Goal: Task Accomplishment & Management: Complete application form

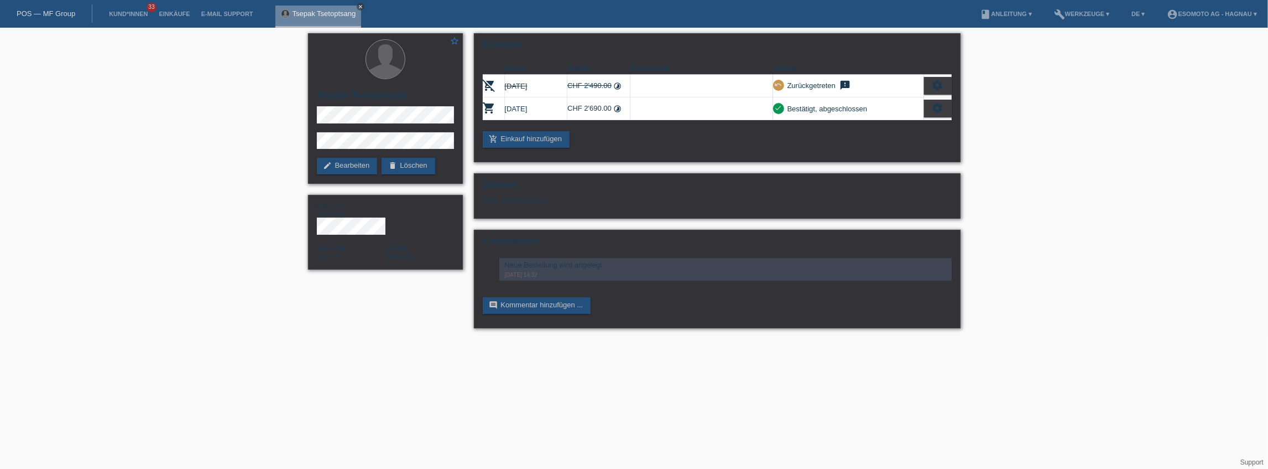
click at [362, 6] on icon "close" at bounding box center [361, 7] width 6 height 6
click at [134, 16] on link "Kund*innen" at bounding box center [128, 14] width 50 height 7
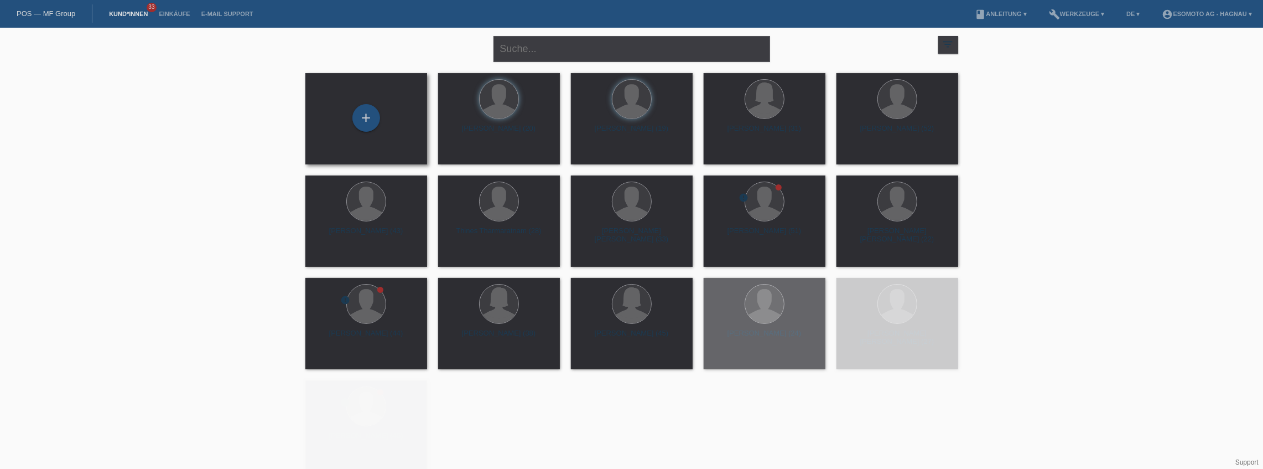
click at [382, 121] on div "+" at bounding box center [366, 118] width 104 height 29
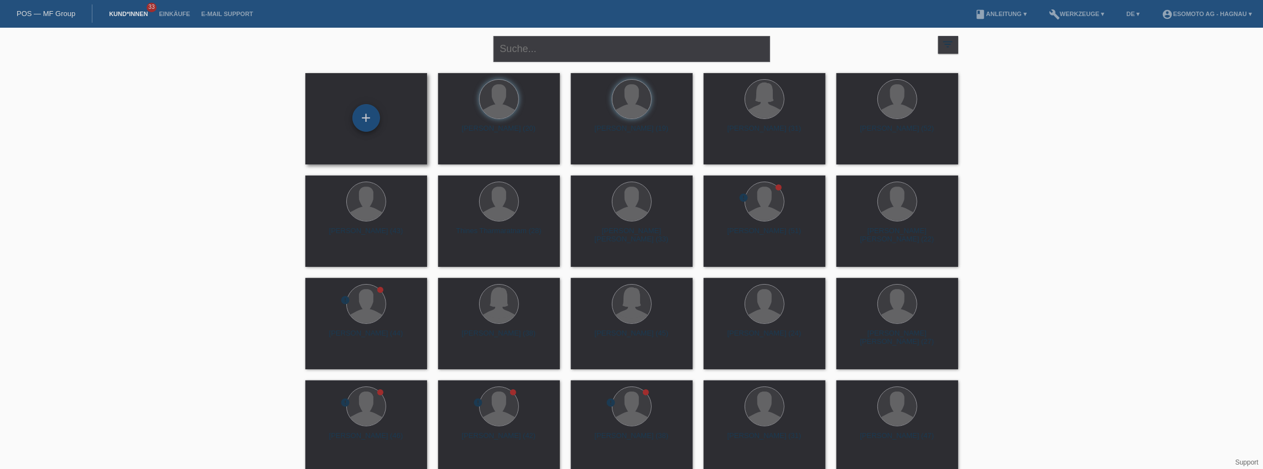
click at [367, 119] on div "+" at bounding box center [366, 118] width 28 height 28
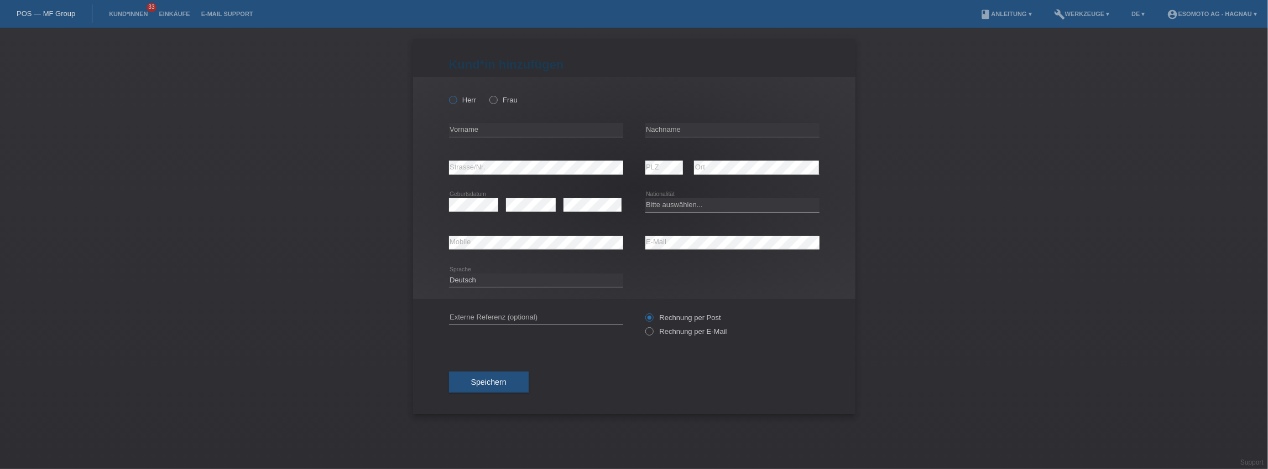
click at [447, 94] on icon at bounding box center [447, 94] width 0 height 0
click at [454, 101] on input "Herr" at bounding box center [452, 99] width 7 height 7
radio input "true"
click at [522, 128] on input "text" at bounding box center [536, 130] width 174 height 14
type input "Avni"
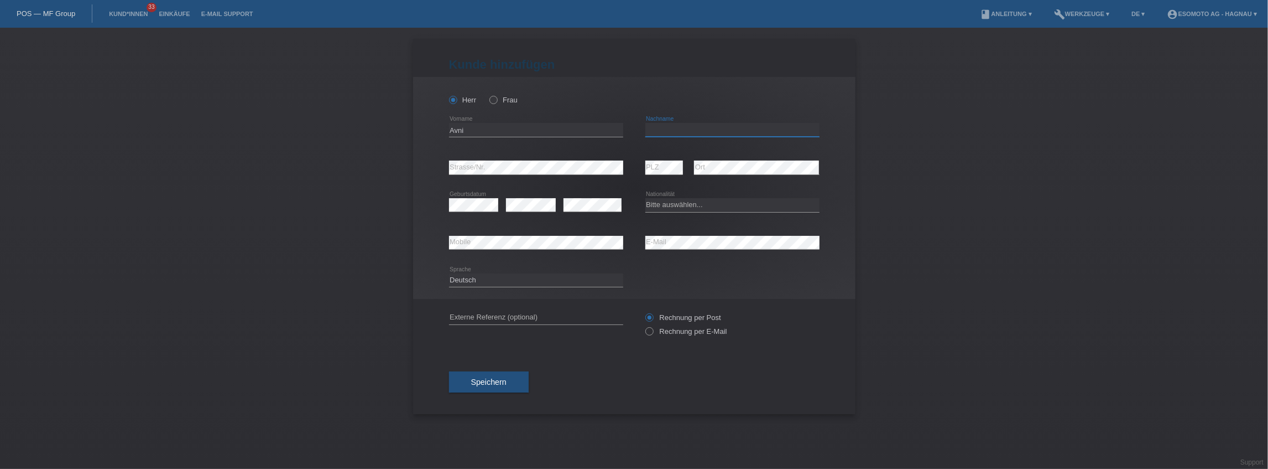
type input "T"
type input "Fetai"
click at [693, 207] on select "Bitte auswählen... Schweiz Deutschland Liechtenstein Österreich ------------ Af…" at bounding box center [733, 204] width 174 height 13
select select "MK"
click at [646, 198] on select "Bitte auswählen... Schweiz Deutschland Liechtenstein Österreich ------------ Af…" at bounding box center [733, 204] width 174 height 13
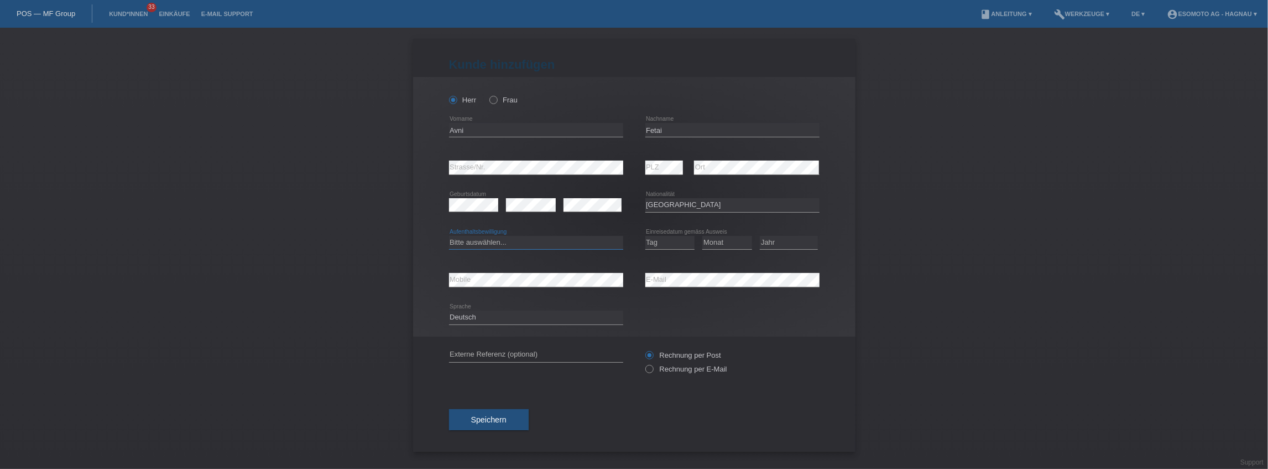
click at [547, 240] on select "Bitte auswählen... C B B - Flüchtlingsstatus Andere" at bounding box center [536, 242] width 174 height 13
select select "C"
click at [449, 236] on select "Bitte auswählen... C B B - Flüchtlingsstatus Andere" at bounding box center [536, 242] width 174 height 13
click at [658, 243] on select "Tag 01 02 03 04 05 06 07 08 09 10 11" at bounding box center [671, 242] width 50 height 13
select select "11"
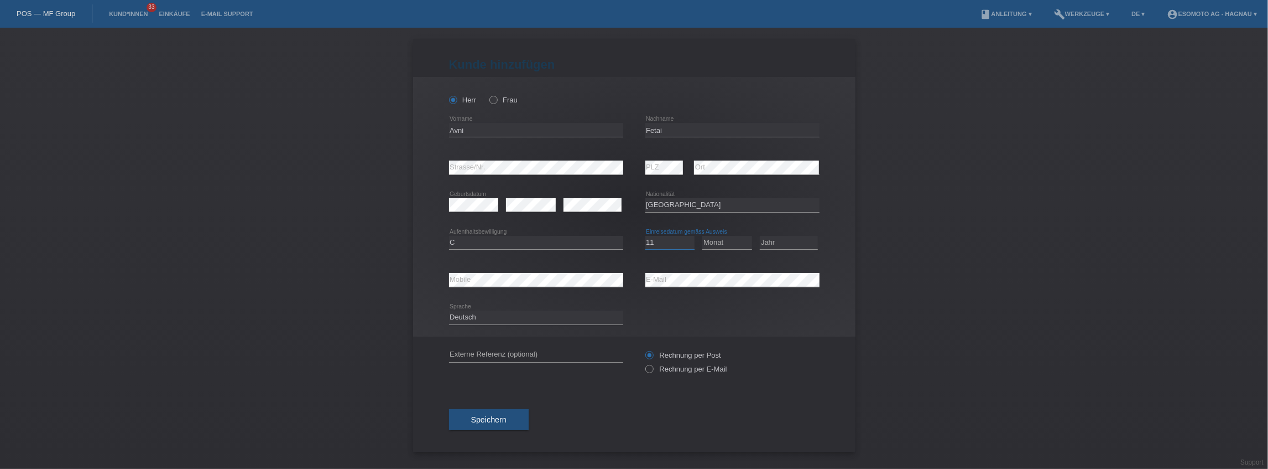
click at [646, 236] on select "Tag 01 02 03 04 05 06 07 08 09 10 11" at bounding box center [671, 242] width 50 height 13
click at [721, 242] on select "Monat 01 02 03 04 05 06 07 08 09 10 11" at bounding box center [727, 242] width 50 height 13
select select "08"
click at [702, 236] on select "Monat 01 02 03 04 05 06 07 08 09 10 11" at bounding box center [727, 242] width 50 height 13
click at [777, 243] on select "Jahr 2025 2024 2023 2022 2021 2020 2019 2018 2017 2016 2015 2014 2013 2012 2011…" at bounding box center [789, 242] width 58 height 13
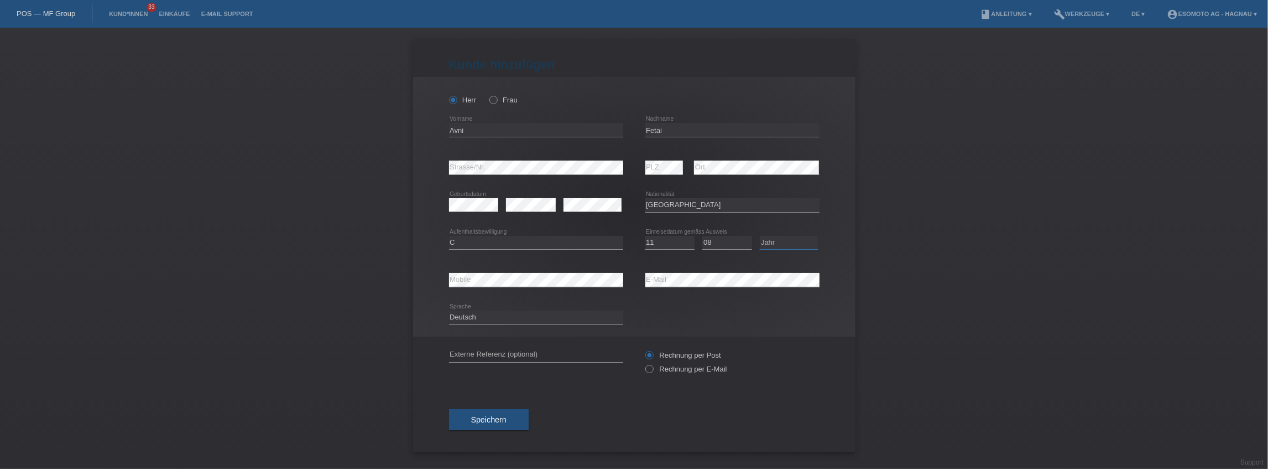
select select "1994"
click at [760, 236] on select "Jahr 2025 2024 2023 2022 2021 2020 2019 2018 2017 2016 2015 2014 2013 2012 2011…" at bounding box center [789, 242] width 58 height 13
click at [683, 168] on div "error PLZ error Ort" at bounding box center [733, 168] width 174 height 38
click at [508, 417] on button "Speichern" at bounding box center [489, 419] width 80 height 21
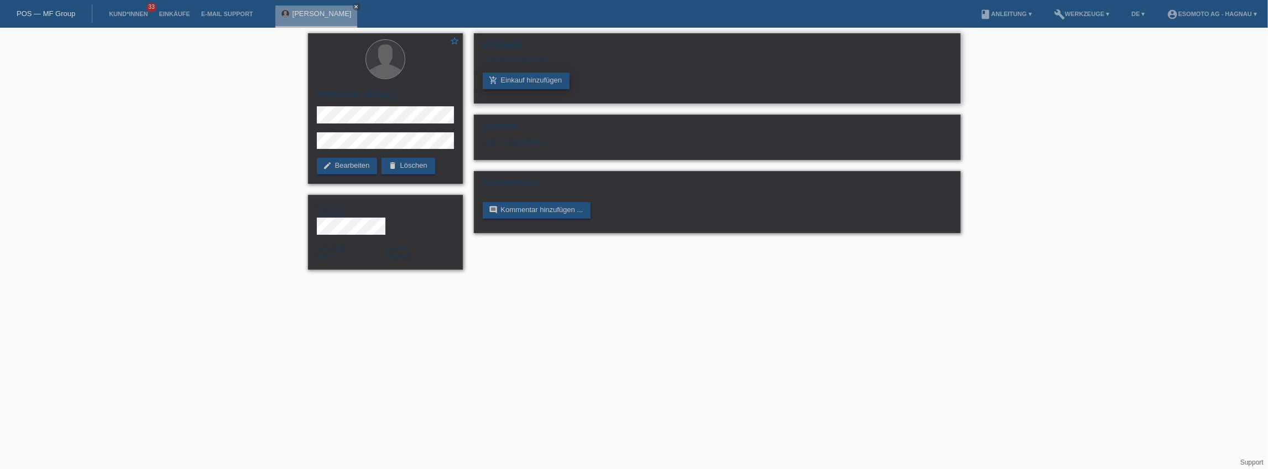
click at [525, 84] on link "add_shopping_cart Einkauf hinzufügen" at bounding box center [526, 80] width 87 height 17
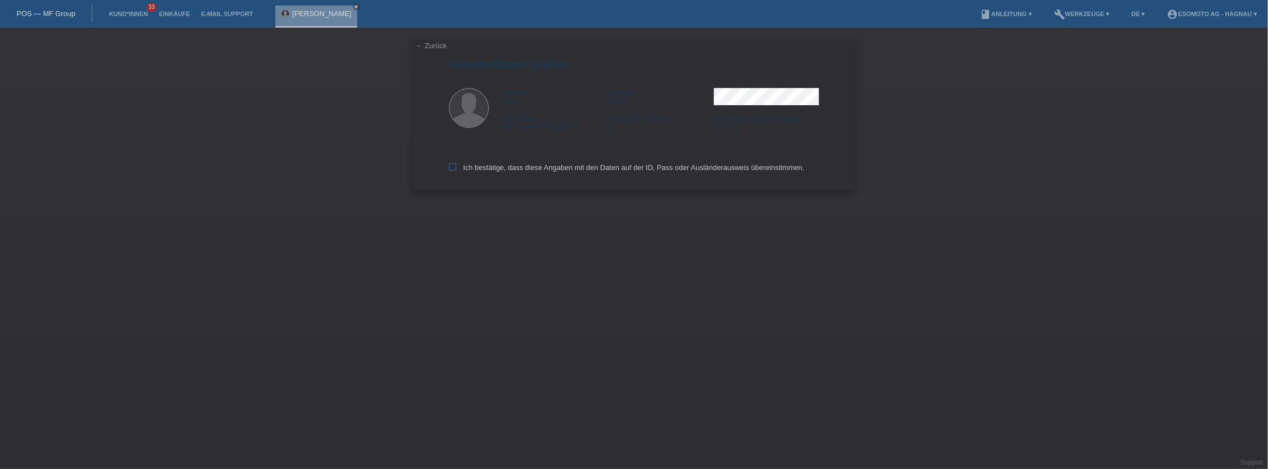
click at [452, 166] on icon at bounding box center [452, 166] width 7 height 7
click at [452, 166] on input "Ich bestätige, dass diese Angaben mit den Daten auf der ID, Pass oder Ausländer…" at bounding box center [452, 166] width 7 height 7
checkbox input "true"
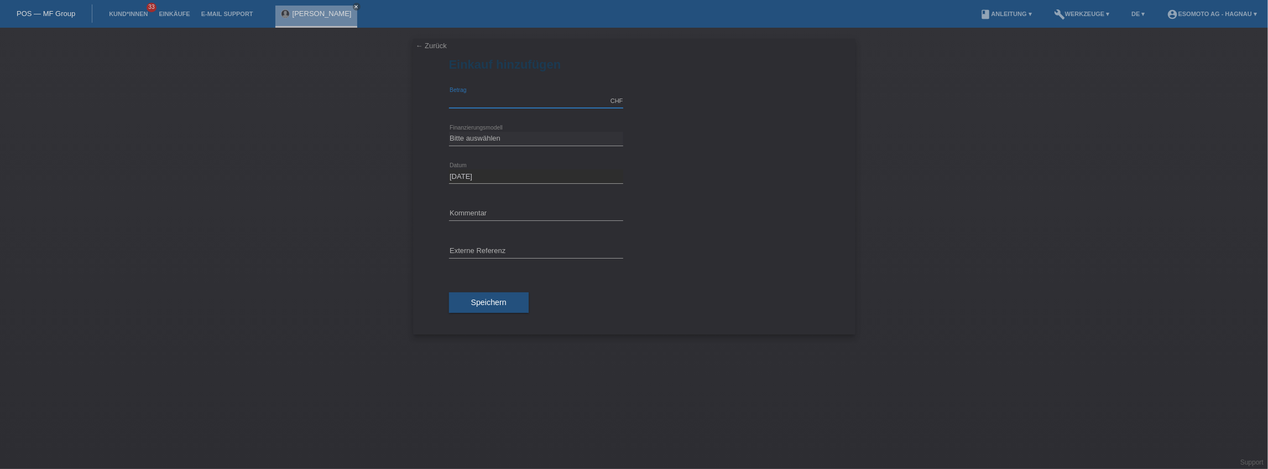
click at [500, 101] on input "text" at bounding box center [536, 101] width 174 height 14
type input "3000.00"
click at [488, 139] on select "Bitte auswählen Fixe Raten Kauf auf Rechnung mit Teilzahlungsoption" at bounding box center [536, 138] width 174 height 13
select select "69"
click at [449, 132] on select "Bitte auswählen Fixe Raten Kauf auf Rechnung mit Teilzahlungsoption" at bounding box center [536, 138] width 174 height 13
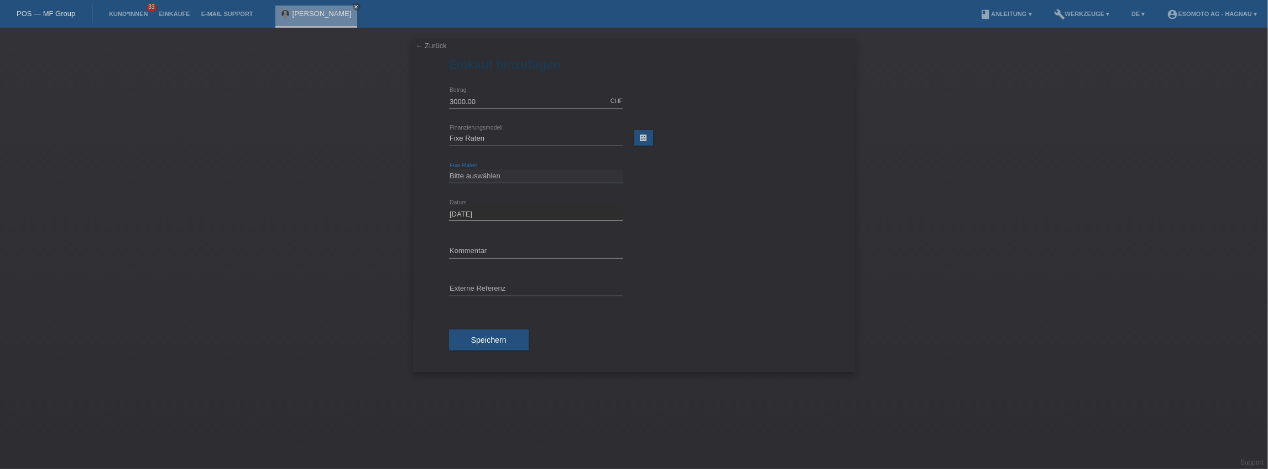
click at [492, 178] on select "Bitte auswählen 12 Raten 24 Raten 36 Raten 48 Raten" at bounding box center [536, 175] width 174 height 13
select select "139"
click at [449, 169] on select "Bitte auswählen 12 Raten 24 Raten 36 Raten 48 Raten" at bounding box center [536, 175] width 174 height 13
click at [498, 343] on button "Speichern" at bounding box center [489, 339] width 80 height 21
